Goal: Task Accomplishment & Management: Use online tool/utility

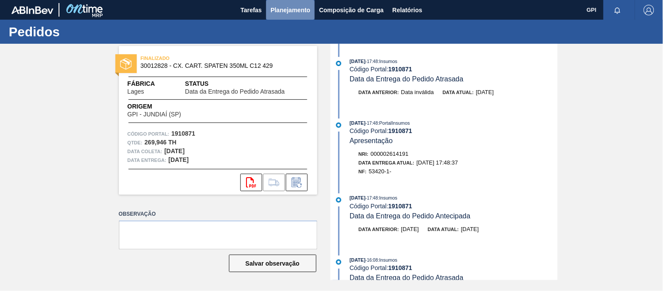
click at [296, 8] on span "Planejamento" at bounding box center [290, 10] width 40 height 10
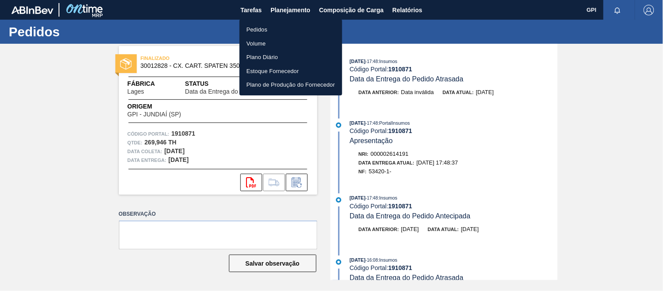
click at [265, 30] on li "Pedidos" at bounding box center [290, 30] width 103 height 14
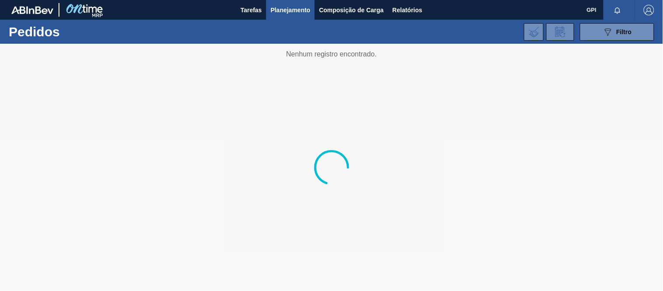
click at [597, 21] on div "089F7B8B-B2A5-4AFE-B5C0-19BA573D28AC Filtro Código Pedido Portal Códido PO SAP …" at bounding box center [396, 32] width 524 height 26
click at [598, 28] on button "089F7B8B-B2A5-4AFE-B5C0-19BA573D28AC Filtro" at bounding box center [617, 31] width 74 height 17
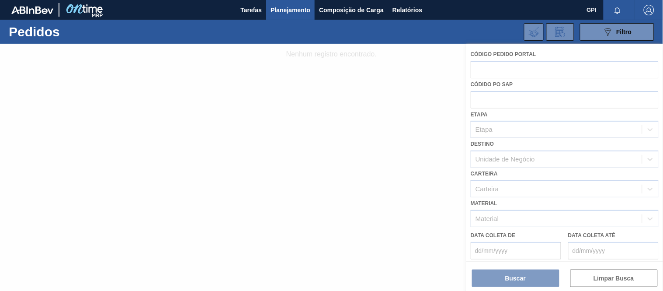
click at [470, 29] on div "089F7B8B-B2A5-4AFE-B5C0-19BA573D28AC Filtro Código Pedido Portal Códido PO SAP …" at bounding box center [396, 32] width 524 height 26
click at [395, 134] on div at bounding box center [331, 167] width 663 height 247
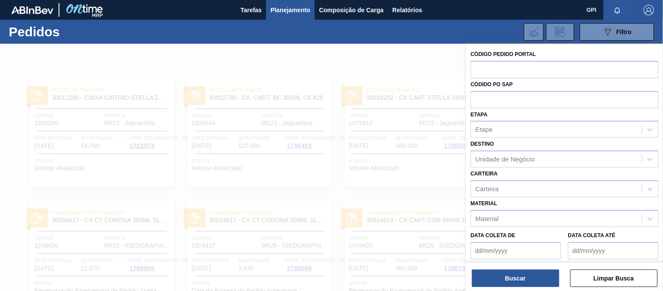
click at [512, 32] on div "089F7B8B-B2A5-4AFE-B5C0-19BA573D28AC Filtro Código Pedido Portal Códido PO SAP …" at bounding box center [396, 32] width 524 height 26
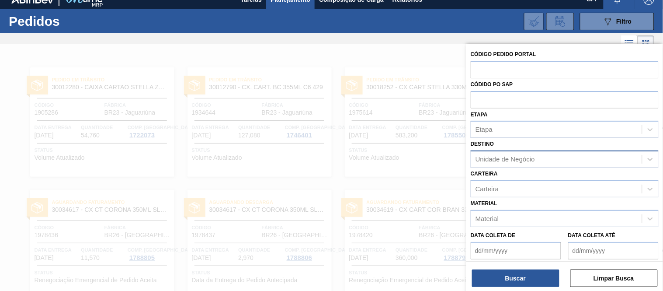
click at [535, 158] on div "Unidade de Negócio" at bounding box center [504, 159] width 59 height 7
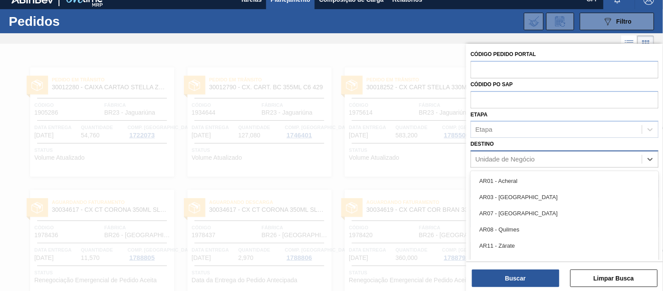
scroll to position [14, 0]
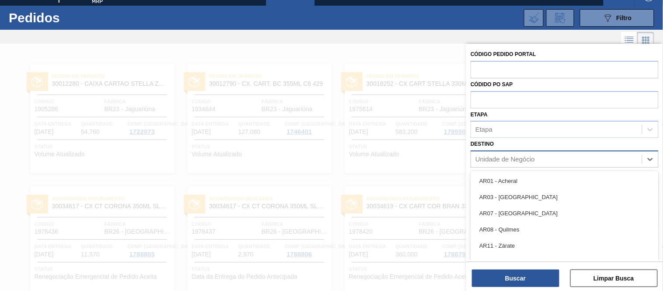
click at [536, 159] on div "Unidade de Negócio" at bounding box center [556, 159] width 171 height 13
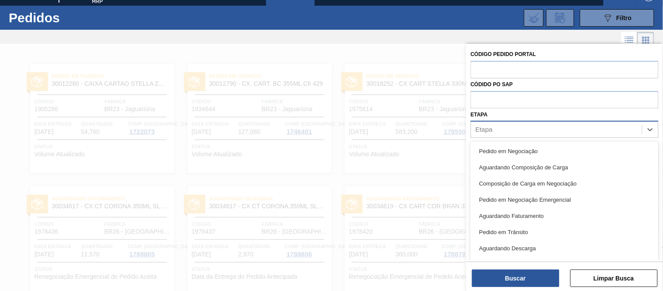
click at [528, 132] on div "Etapa" at bounding box center [556, 129] width 171 height 13
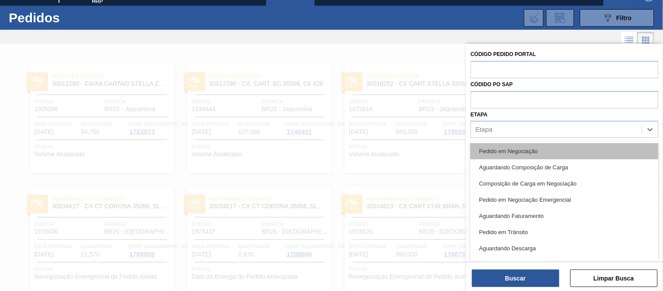
click at [516, 146] on div "Pedido em Negociação" at bounding box center [565, 151] width 188 height 16
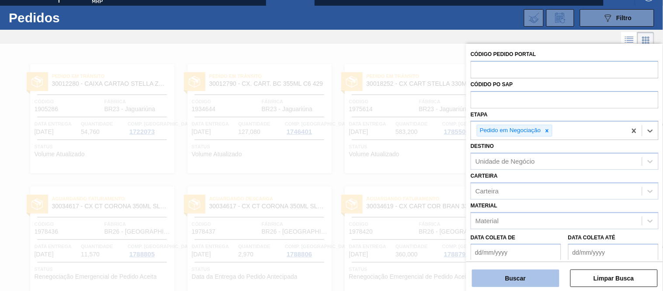
click at [507, 280] on button "Buscar" at bounding box center [515, 277] width 87 height 17
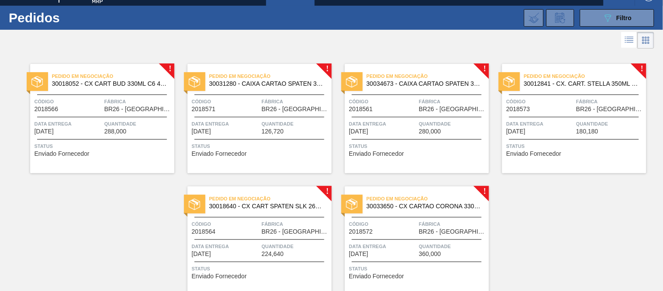
click at [85, 134] on div "Data entrega 30/09/2025" at bounding box center [69, 126] width 68 height 15
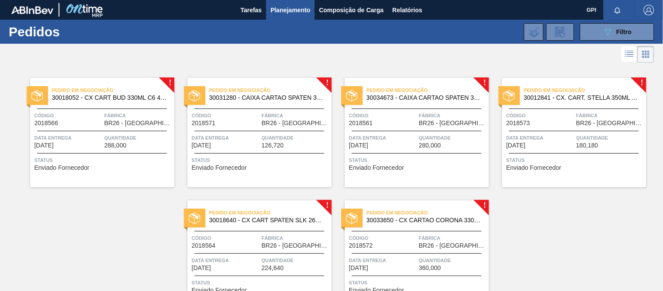
click at [233, 124] on div "Código 2018571" at bounding box center [226, 118] width 68 height 15
click at [395, 132] on div "Pedido em Negociação 30034673 - CAIXA CARTAO SPATEN 330 C6 NIV25 Código 2018561…" at bounding box center [417, 132] width 144 height 109
click at [554, 151] on div "Pedido em Negociação 30012841 - CX. CART. STELLA 350ML SLK C8 429 Código 201857…" at bounding box center [574, 132] width 144 height 109
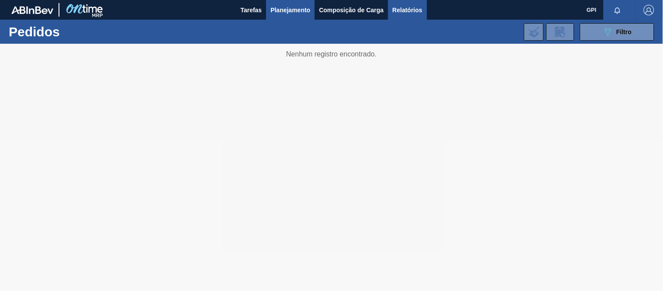
click at [414, 9] on span "Relatórios" at bounding box center [407, 10] width 30 height 10
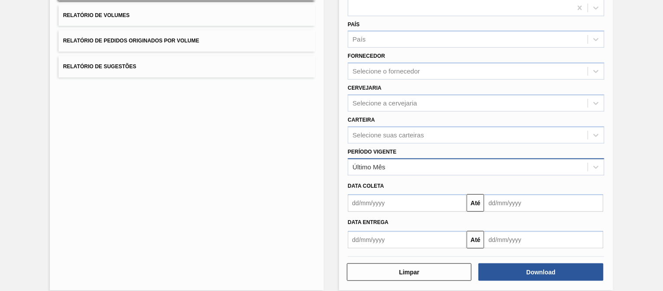
scroll to position [105, 0]
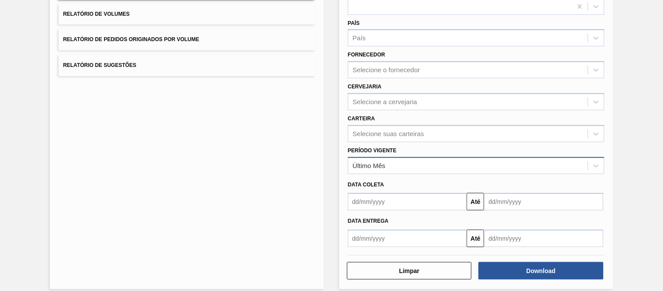
click at [414, 164] on div "Último Mês" at bounding box center [467, 165] width 239 height 13
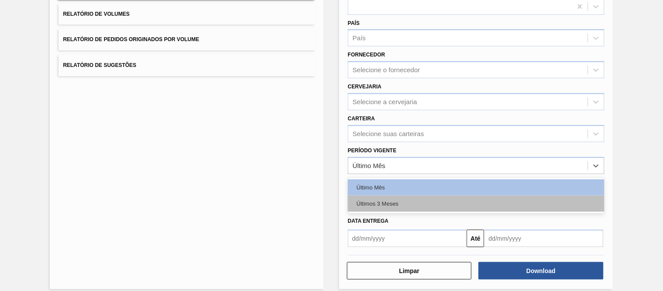
click at [386, 195] on div "Últimos 3 Meses" at bounding box center [476, 203] width 256 height 16
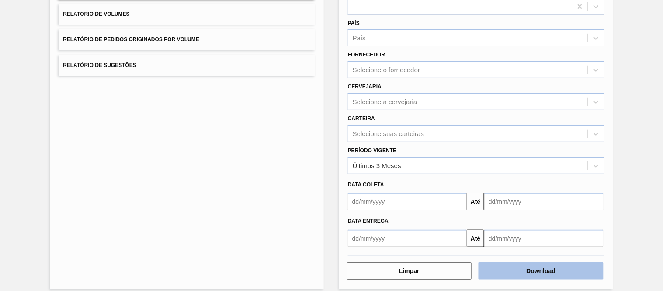
click at [521, 263] on button "Download" at bounding box center [540, 270] width 125 height 17
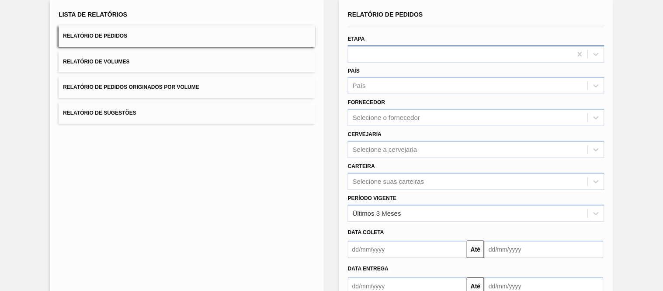
scroll to position [57, 0]
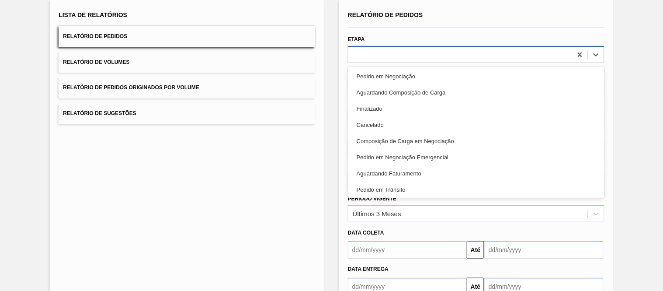
click at [451, 51] on div at bounding box center [460, 54] width 224 height 13
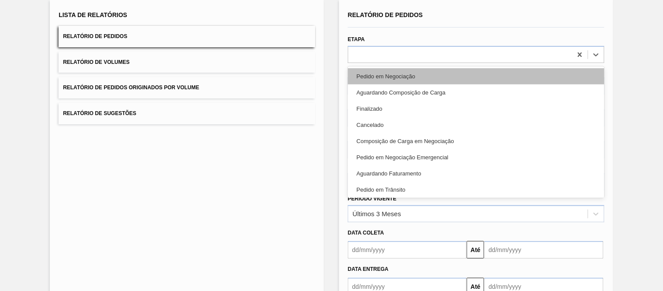
click at [408, 73] on div "Pedido em Negociação" at bounding box center [476, 76] width 256 height 16
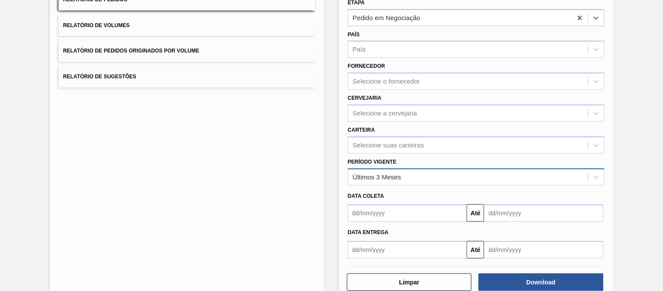
scroll to position [111, 0]
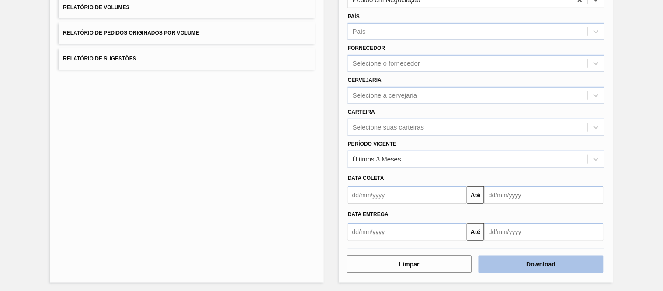
click at [503, 255] on button "Download" at bounding box center [540, 263] width 125 height 17
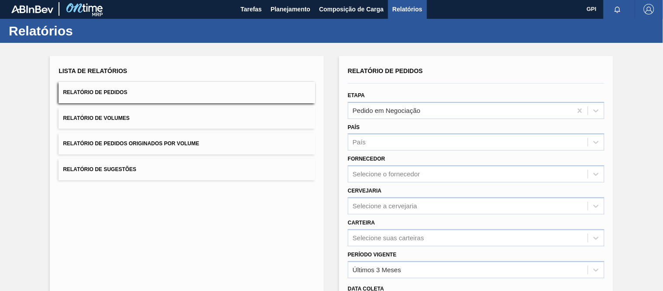
scroll to position [0, 0]
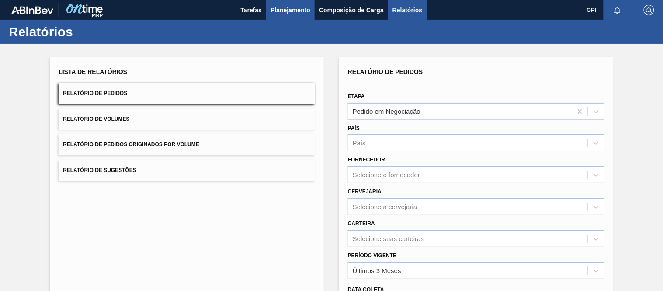
click at [280, 3] on button "Planejamento" at bounding box center [290, 10] width 48 height 20
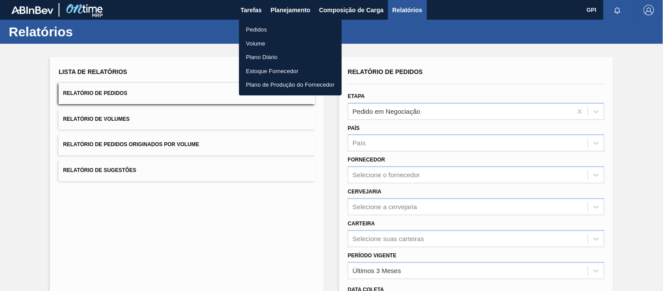
click at [266, 29] on li "Pedidos" at bounding box center [290, 30] width 103 height 14
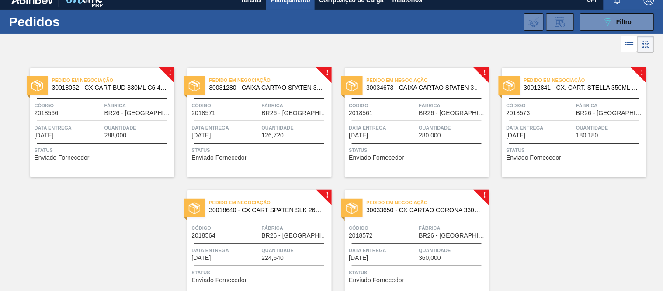
scroll to position [11, 0]
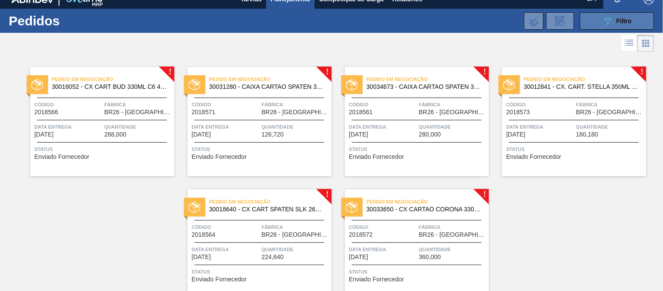
click at [610, 22] on icon "089F7B8B-B2A5-4AFE-B5C0-19BA573D28AC" at bounding box center [607, 21] width 10 height 10
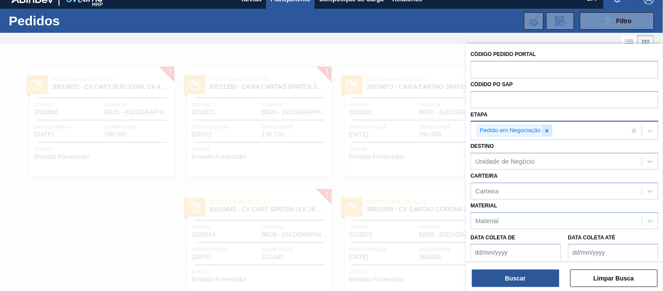
click at [547, 132] on icon at bounding box center [547, 131] width 6 height 6
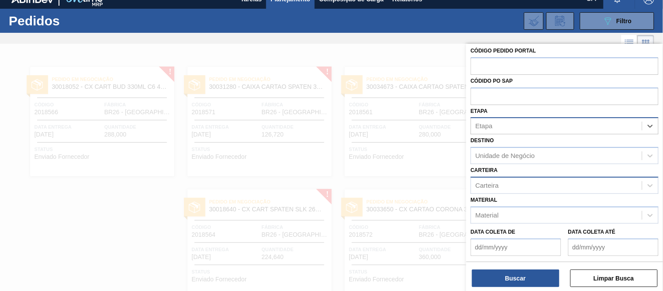
scroll to position [14, 0]
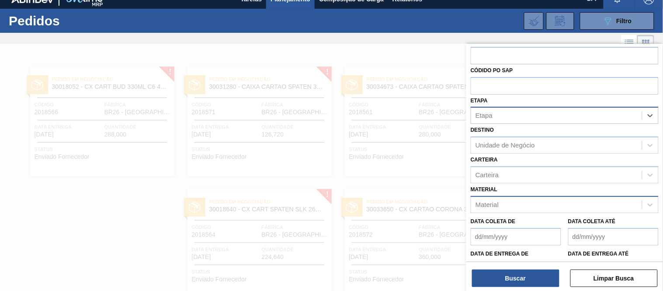
click at [551, 201] on div "Material" at bounding box center [556, 204] width 171 height 13
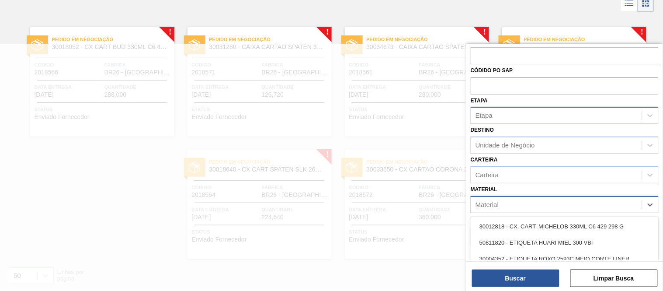
paste input "CAIXA BASKET 330ML EXP BOLIVIA"
type input "CAIXA BASKET 330ML EXP BOLIVIA"
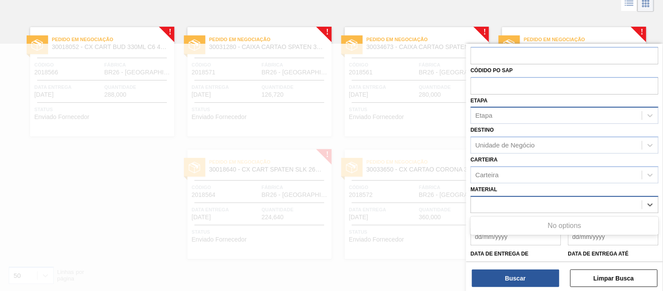
click at [604, 198] on div "CAIXA BASKET 330ML EXP BOLIVIA" at bounding box center [556, 204] width 171 height 13
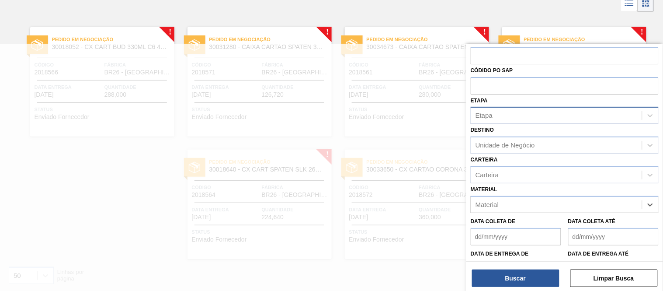
click at [503, 13] on div at bounding box center [331, 3] width 663 height 21
click at [502, 11] on div at bounding box center [331, 3] width 663 height 21
click at [277, 230] on div at bounding box center [331, 189] width 663 height 291
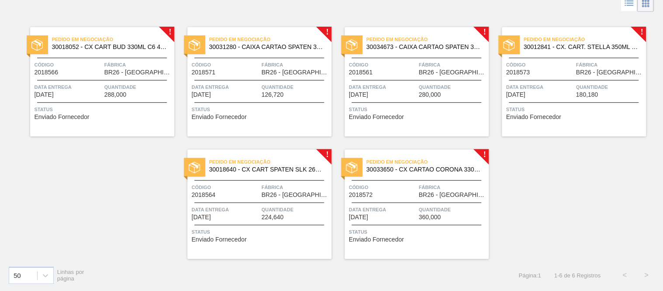
click at [99, 88] on span "Data entrega" at bounding box center [69, 87] width 68 height 9
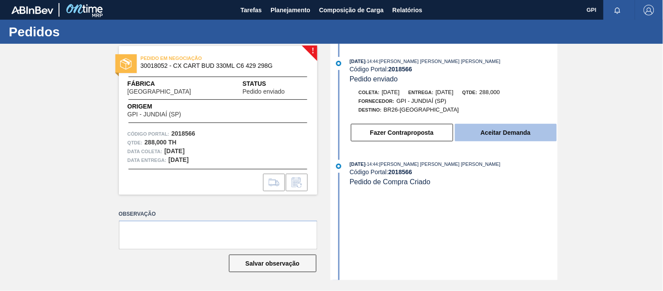
click at [475, 135] on button "Aceitar Demanda" at bounding box center [506, 132] width 102 height 17
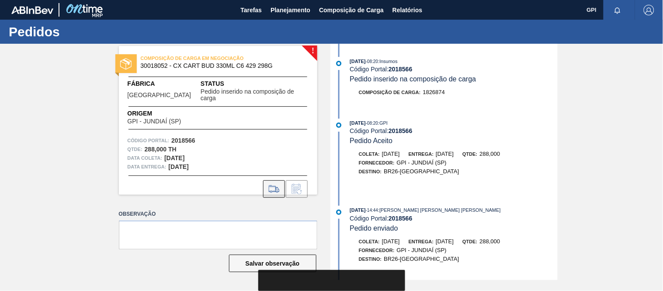
click at [273, 183] on icon at bounding box center [274, 188] width 14 height 10
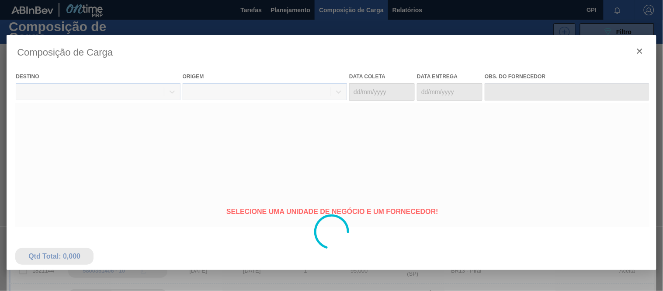
type coleta "28/09/2025"
type entrega "30/09/2025"
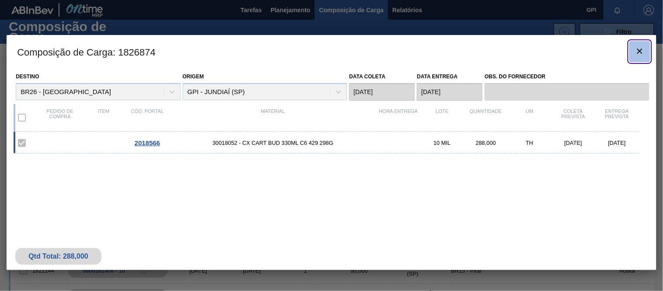
click at [638, 47] on icon "botão de ícone" at bounding box center [639, 51] width 10 height 10
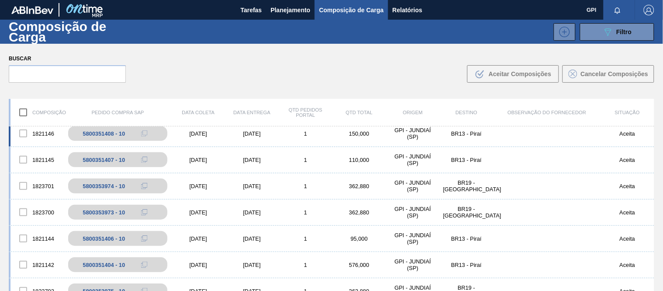
scroll to position [42, 0]
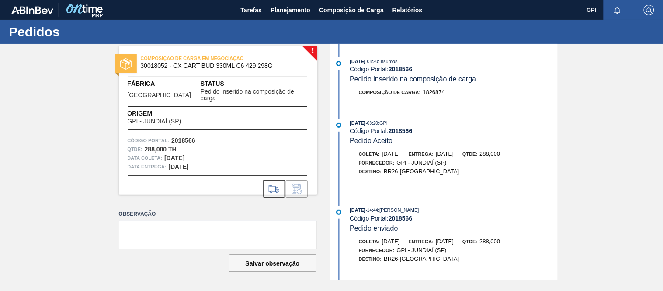
click at [388, 129] on div "Código Portal: 2018566" at bounding box center [454, 130] width 208 height 7
click at [191, 137] on strong "2018566" at bounding box center [183, 140] width 24 height 7
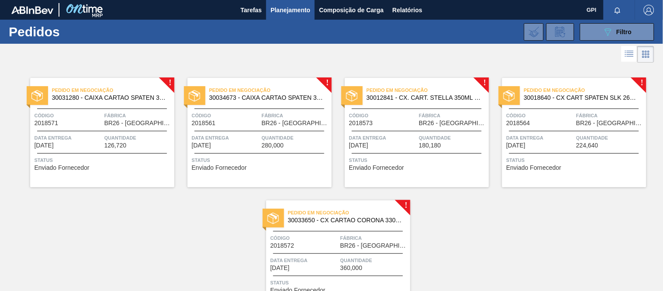
click at [89, 125] on div "Código 2018571" at bounding box center [69, 118] width 68 height 15
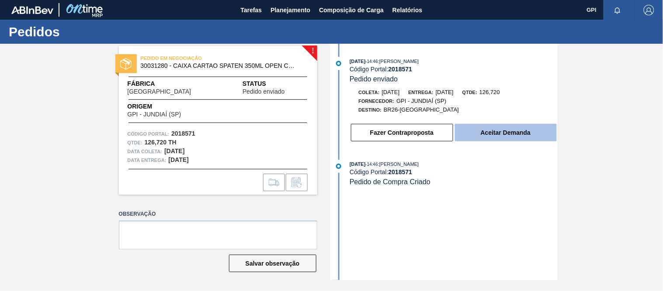
click at [492, 134] on button "Aceitar Demanda" at bounding box center [506, 132] width 102 height 17
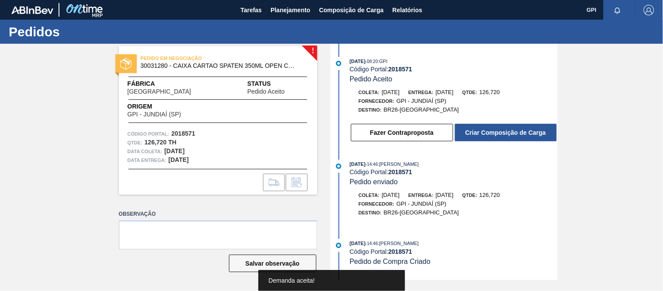
click at [495, 144] on div "28/08/2025 - 08:20 : GPI Código Portal: 2018571 Pedido Aceito Coleta: 29/09/202…" at bounding box center [444, 102] width 225 height 90
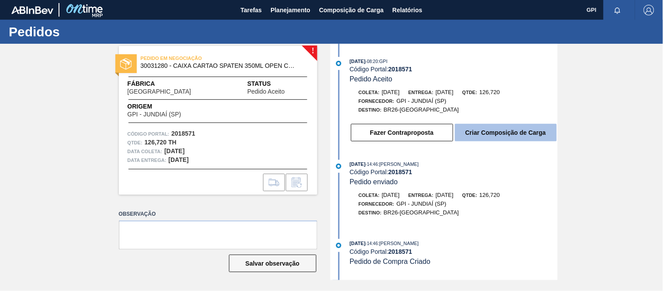
click at [497, 135] on button "Criar Composição de Carga" at bounding box center [506, 132] width 102 height 17
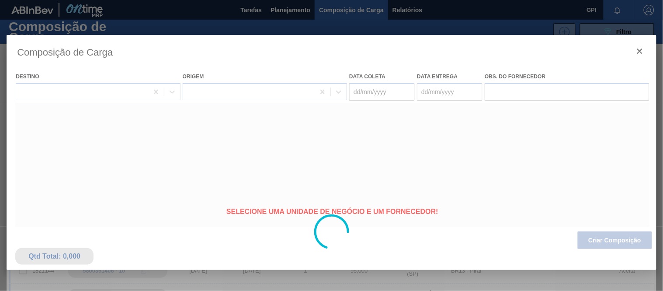
type coleta "[DATE]"
type entrega "[DATE]"
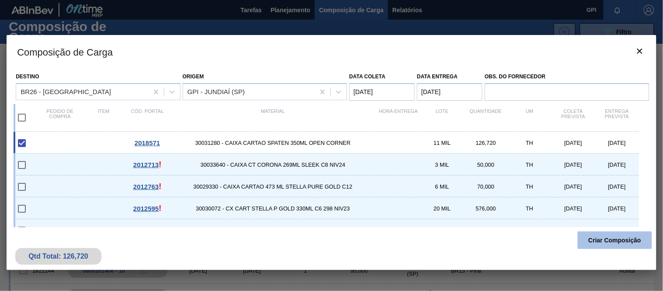
click at [595, 241] on button "Criar Composição" at bounding box center [615, 239] width 74 height 17
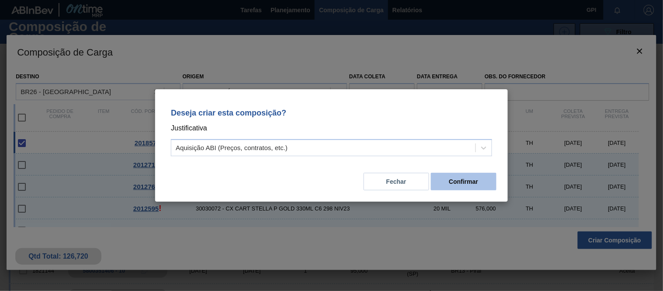
click at [449, 178] on button "Confirmar" at bounding box center [464, 181] width 66 height 17
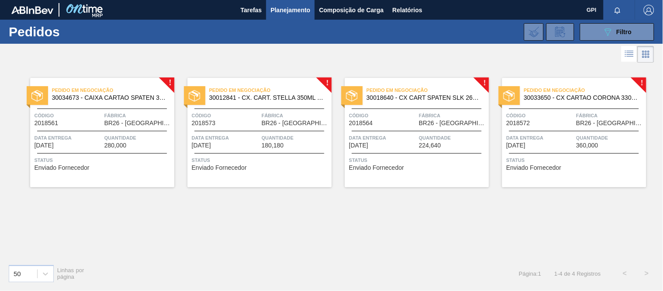
click at [67, 112] on span "Código" at bounding box center [69, 115] width 68 height 9
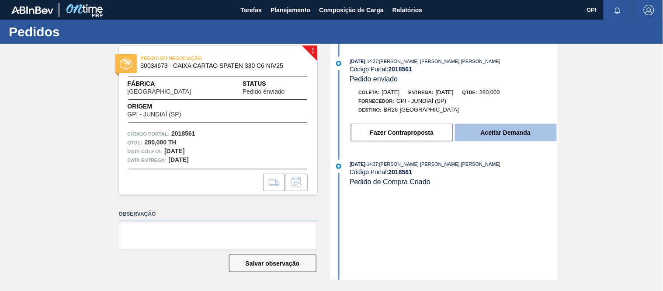
click at [497, 131] on button "Aceitar Demanda" at bounding box center [506, 132] width 102 height 17
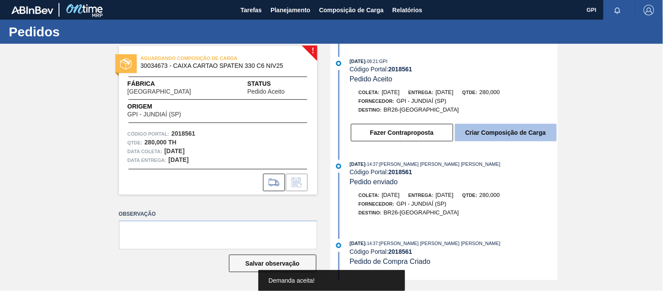
click at [473, 133] on button "Criar Composição de Carga" at bounding box center [506, 132] width 102 height 17
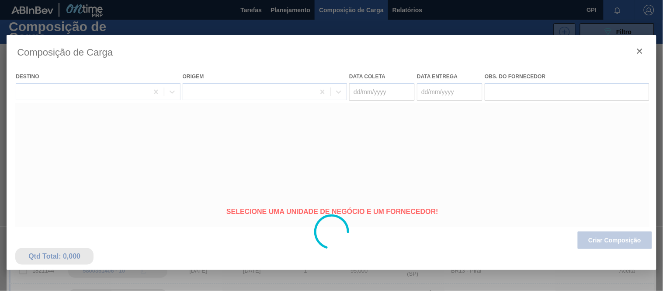
type coleta "[DATE]"
type entrega "[DATE]"
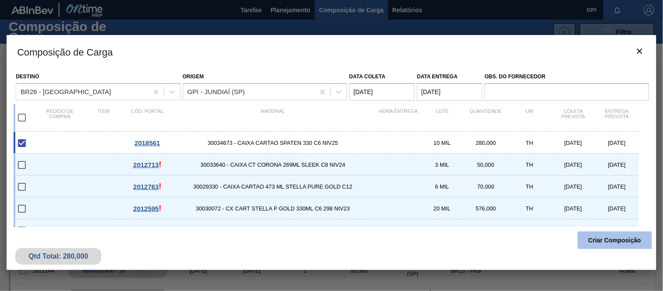
click at [614, 246] on button "Criar Composição" at bounding box center [615, 239] width 74 height 17
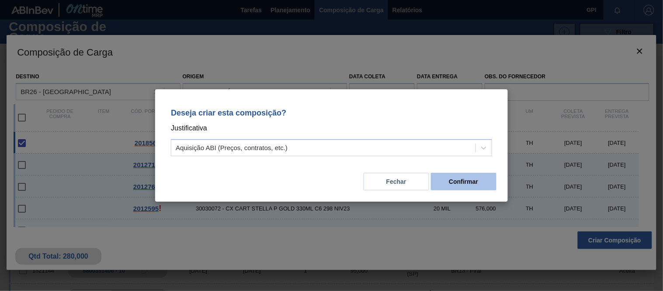
click at [465, 184] on button "Confirmar" at bounding box center [464, 181] width 66 height 17
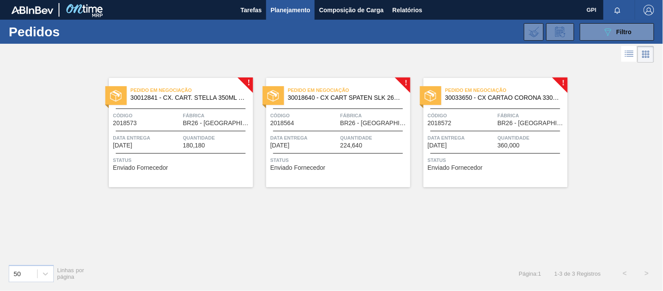
click at [183, 125] on span "BR26 - [GEOGRAPHIC_DATA]" at bounding box center [217, 123] width 68 height 7
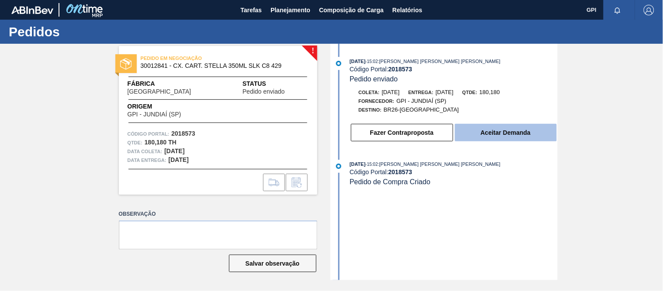
click at [492, 134] on button "Aceitar Demanda" at bounding box center [506, 132] width 102 height 17
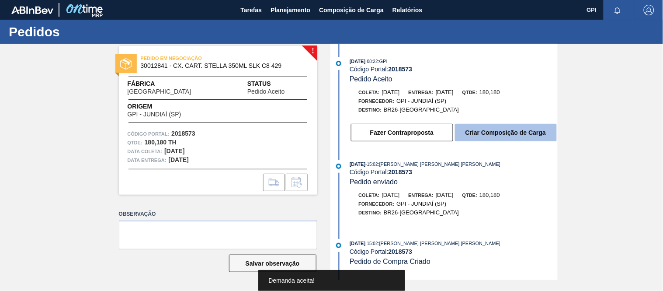
click at [495, 127] on button "Criar Composição de Carga" at bounding box center [506, 132] width 102 height 17
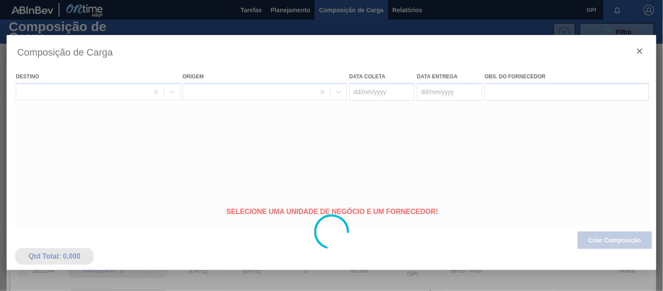
type coleta "[DATE]"
type entrega "[DATE]"
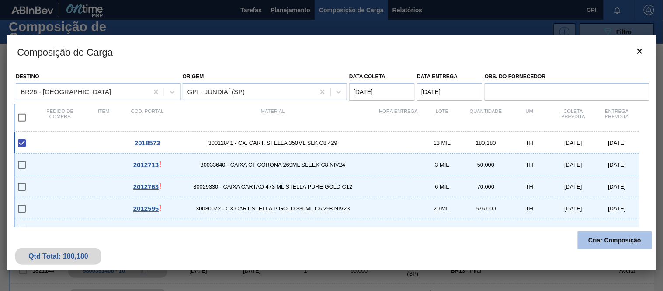
click at [599, 244] on button "Criar Composição" at bounding box center [615, 239] width 74 height 17
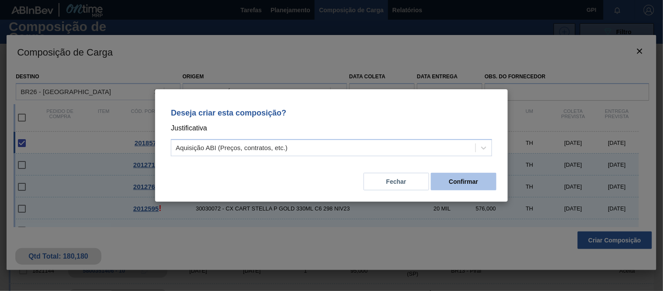
click at [465, 186] on button "Confirmar" at bounding box center [464, 181] width 66 height 17
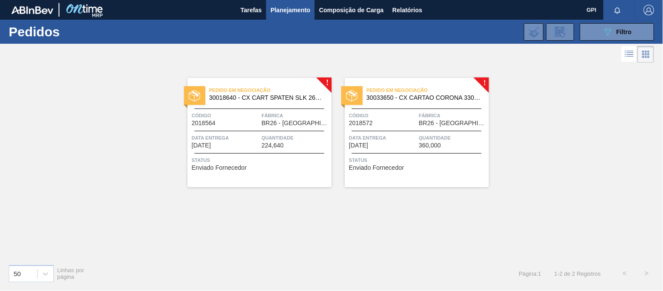
click at [402, 119] on span "Código" at bounding box center [383, 115] width 68 height 9
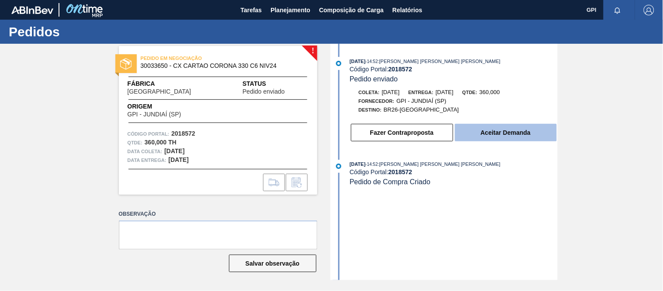
click at [489, 132] on button "Aceitar Demanda" at bounding box center [506, 132] width 102 height 17
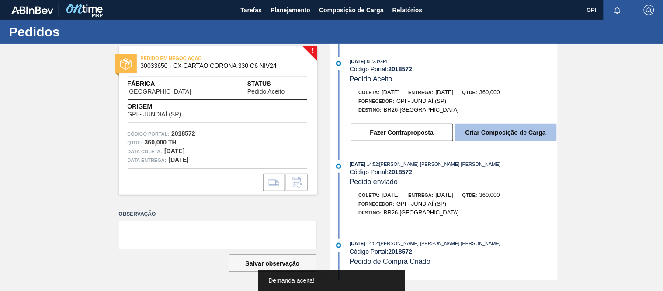
click at [478, 137] on button "Criar Composição de Carga" at bounding box center [506, 132] width 102 height 17
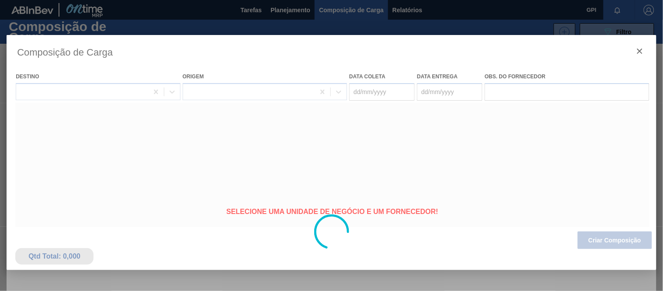
type coleta "[DATE]"
type entrega "[DATE]"
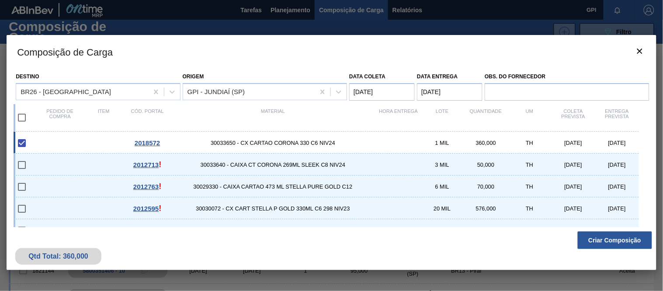
click at [597, 239] on button "Criar Composição" at bounding box center [615, 239] width 74 height 17
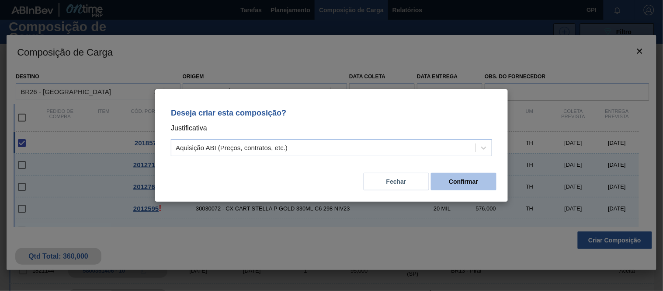
click at [449, 177] on button "Confirmar" at bounding box center [464, 181] width 66 height 17
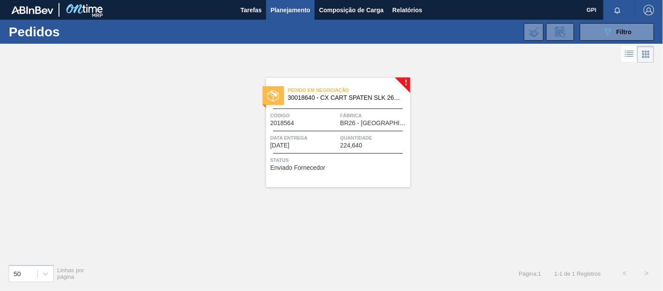
click at [347, 125] on span "BR26 - [GEOGRAPHIC_DATA]" at bounding box center [374, 123] width 68 height 7
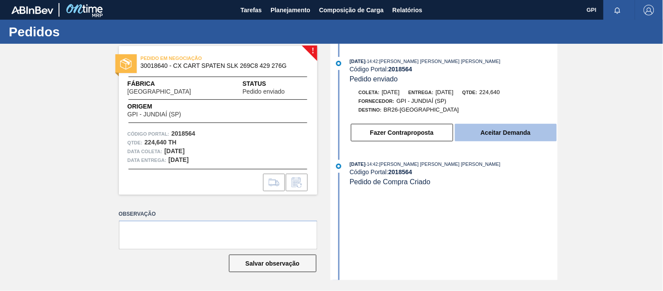
click at [482, 129] on button "Aceitar Demanda" at bounding box center [506, 132] width 102 height 17
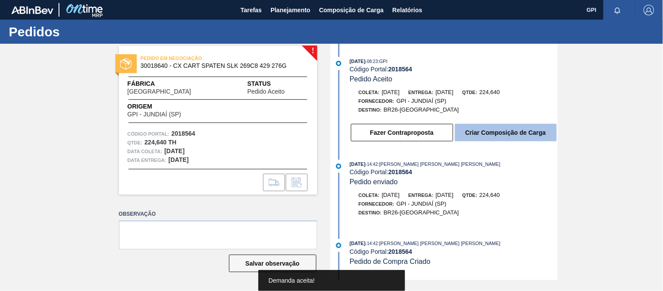
click at [488, 134] on button "Criar Composição de Carga" at bounding box center [506, 132] width 102 height 17
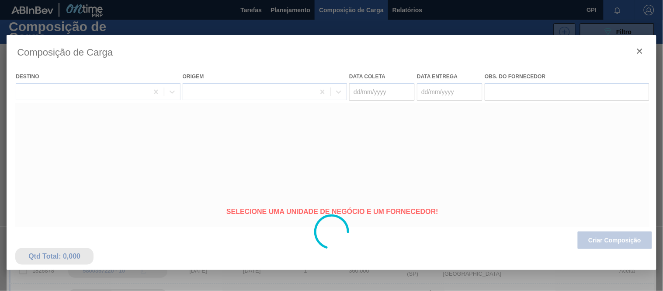
type coleta "[DATE]"
type entrega "[DATE]"
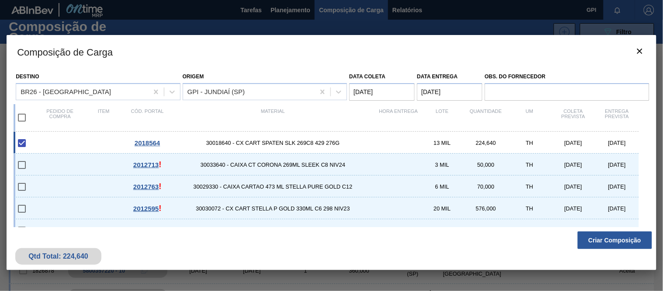
click at [613, 243] on button "Criar Composição" at bounding box center [615, 239] width 74 height 17
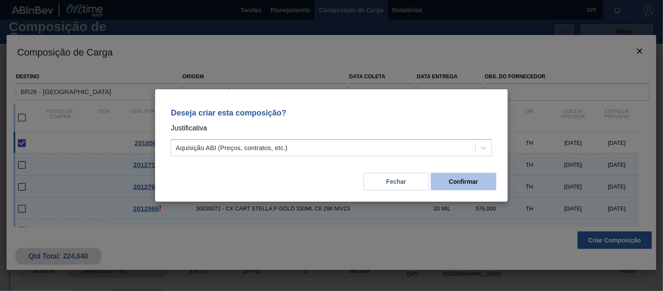
click at [451, 185] on button "Confirmar" at bounding box center [464, 181] width 66 height 17
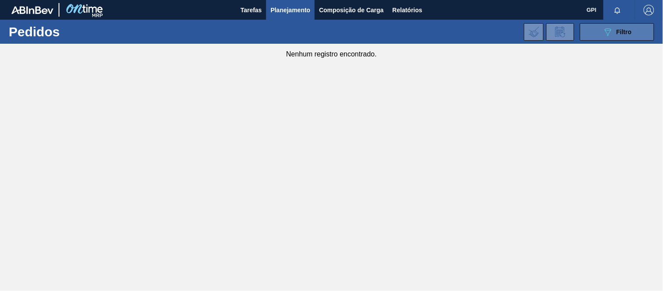
click at [632, 34] on button "089F7B8B-B2A5-4AFE-B5C0-19BA573D28AC Filtro" at bounding box center [617, 31] width 74 height 17
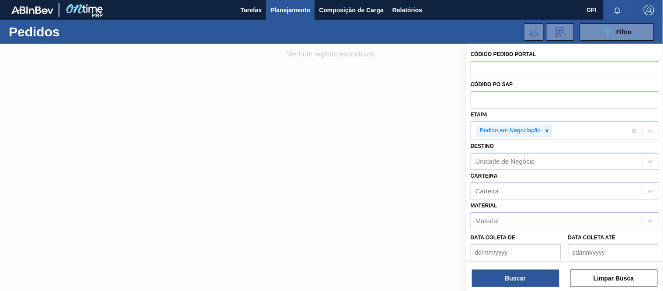
click at [393, 71] on div at bounding box center [331, 189] width 663 height 291
